Goal: Learn about a topic

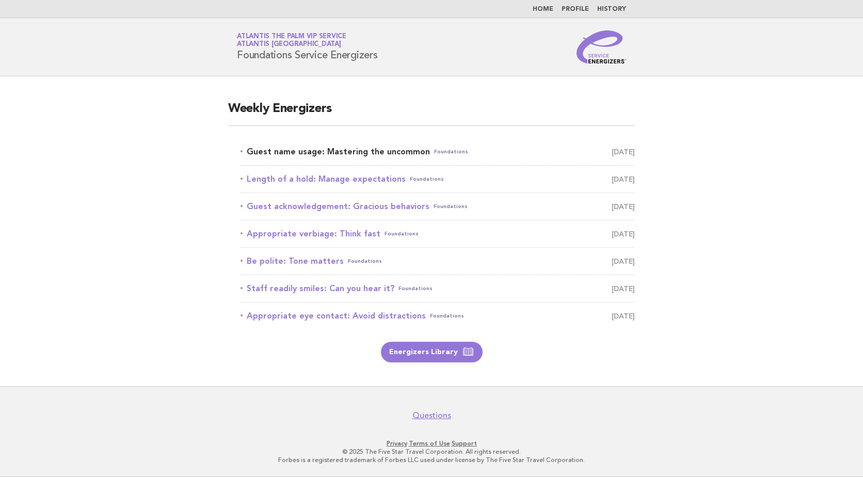
click at [357, 150] on link "Guest name usage: Mastering the uncommon Foundations September 16" at bounding box center [438, 152] width 394 height 14
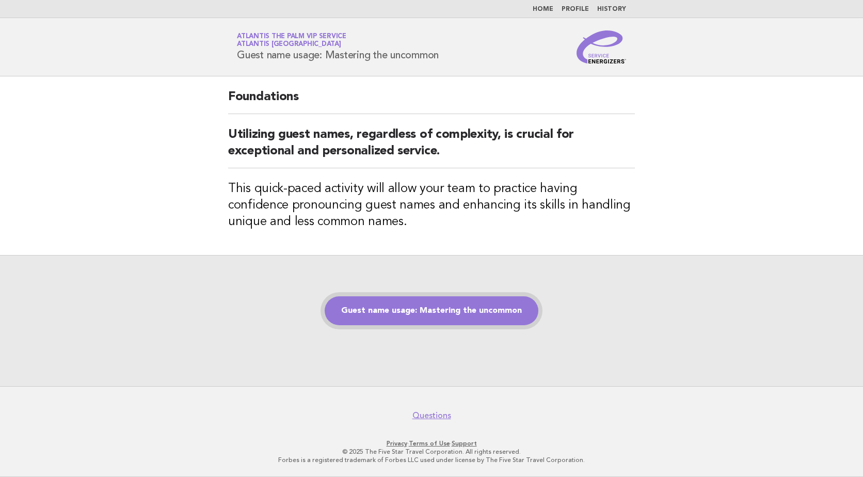
click at [455, 319] on link "Guest name usage: Mastering the uncommon" at bounding box center [432, 310] width 214 height 29
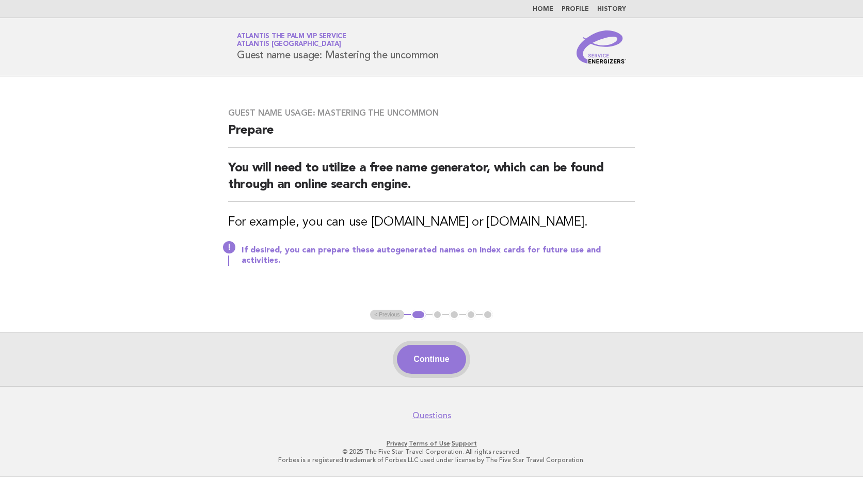
click at [426, 357] on button "Continue" at bounding box center [431, 359] width 69 height 29
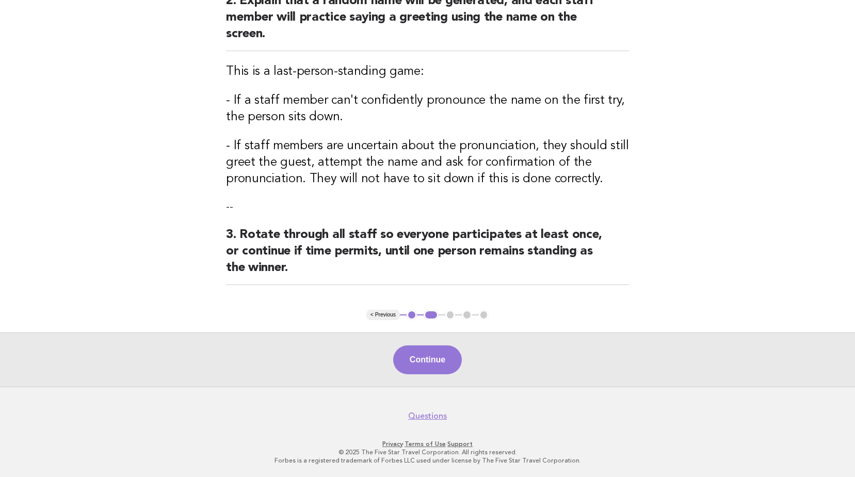
click at [426, 357] on button "Continue" at bounding box center [427, 359] width 69 height 29
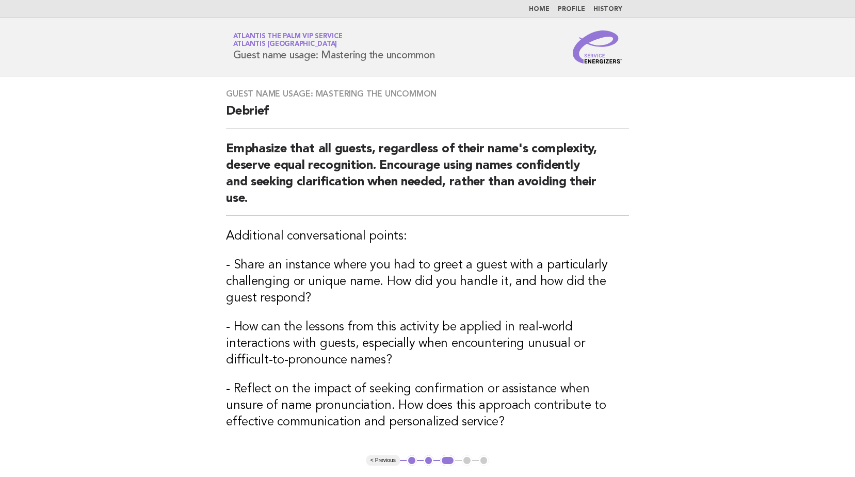
scroll to position [103, 0]
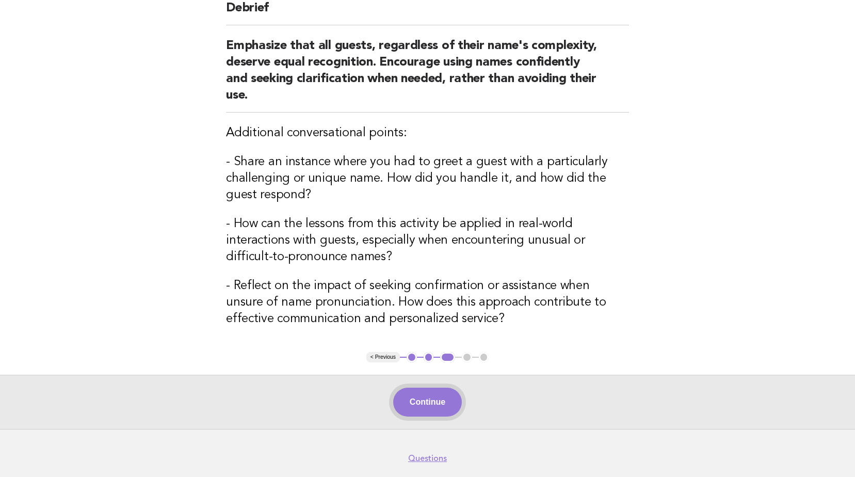
click at [407, 416] on button "Continue" at bounding box center [427, 402] width 69 height 29
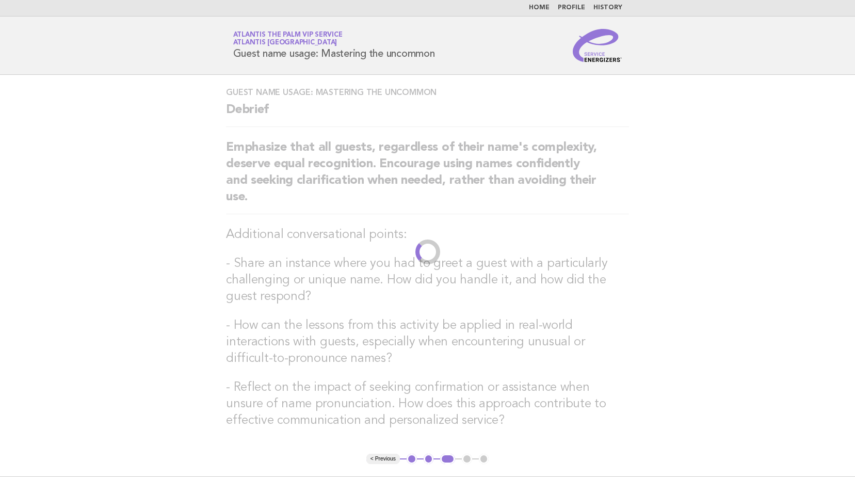
scroll to position [0, 0]
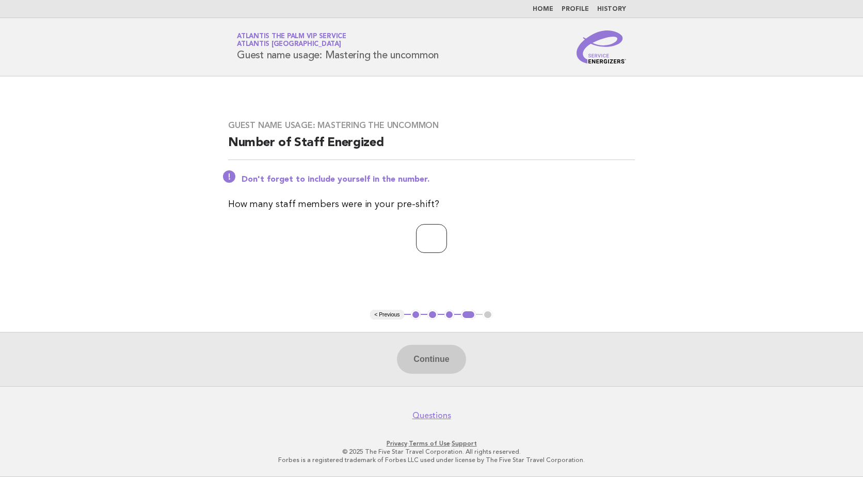
click at [422, 233] on input "number" at bounding box center [431, 238] width 31 height 29
type input "*"
click at [419, 364] on button "Continue" at bounding box center [431, 359] width 69 height 29
